Goal: Find specific page/section: Find specific page/section

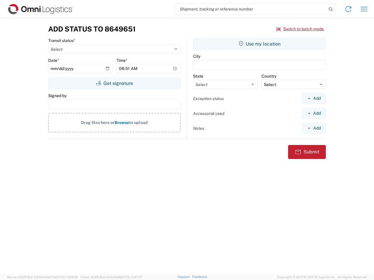
click at [251, 9] on input "search" at bounding box center [250, 9] width 151 height 11
click at [331, 9] on icon at bounding box center [331, 9] width 8 height 8
click at [348, 9] on icon at bounding box center [347, 8] width 9 height 9
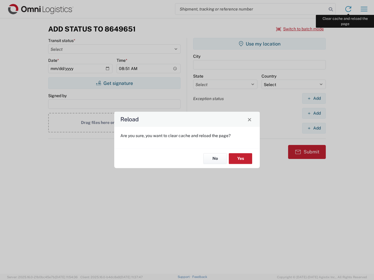
click at [364, 9] on div "Reload Are you sure, you want to clear cache and reload the page? No Yes" at bounding box center [187, 140] width 374 height 280
click at [300, 29] on div "Reload Are you sure, you want to clear cache and reload the page? No Yes" at bounding box center [187, 140] width 374 height 280
click at [114, 83] on div "Reload Are you sure, you want to clear cache and reload the page? No Yes" at bounding box center [187, 140] width 374 height 280
click at [259, 44] on div "Reload Are you sure, you want to clear cache and reload the page? No Yes" at bounding box center [187, 140] width 374 height 280
click at [314, 98] on div "Reload Are you sure, you want to clear cache and reload the page? No Yes" at bounding box center [187, 140] width 374 height 280
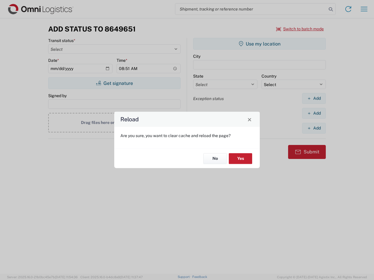
click at [314, 113] on div "Reload Are you sure, you want to clear cache and reload the page? No Yes" at bounding box center [187, 140] width 374 height 280
click at [314, 128] on div "Reload Are you sure, you want to clear cache and reload the page? No Yes" at bounding box center [187, 140] width 374 height 280
